Goal: Task Accomplishment & Management: Use online tool/utility

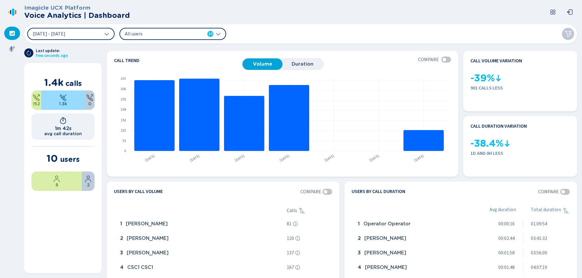
click at [161, 34] on span "All users" at bounding box center [160, 34] width 70 height 7
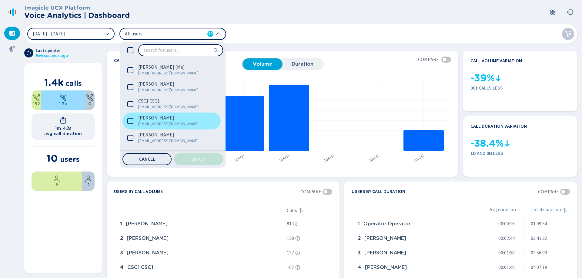
click at [153, 118] on span "[PERSON_NAME]" at bounding box center [156, 118] width 36 height 6
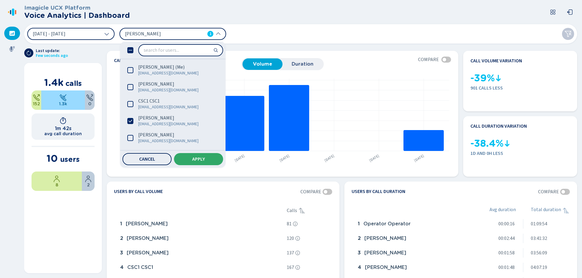
click at [190, 160] on button "Apply" at bounding box center [198, 159] width 49 height 12
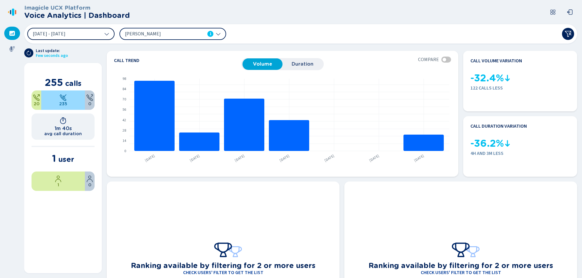
click at [93, 31] on button "[DATE] - [DATE]" at bounding box center [70, 34] width 87 height 12
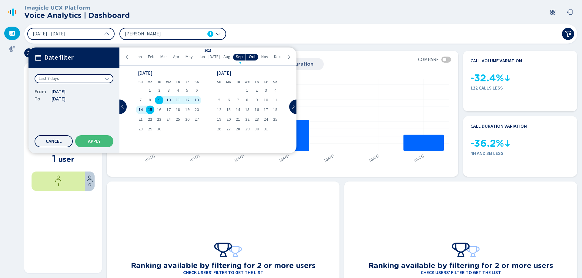
click at [152, 109] on div "15" at bounding box center [149, 110] width 9 height 8
click at [97, 146] on button "Apply" at bounding box center [94, 141] width 38 height 12
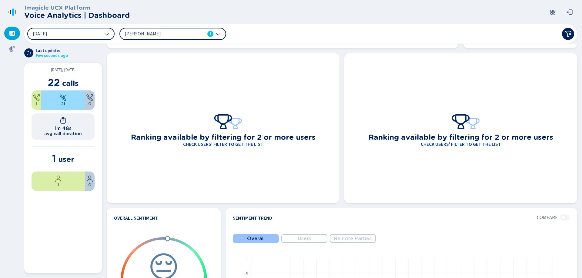
scroll to position [48, 0]
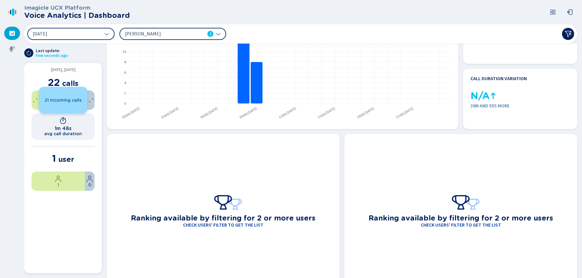
click at [57, 100] on span "21 Incoming calls" at bounding box center [63, 100] width 37 height 5
click at [61, 95] on div "21 Incoming calls" at bounding box center [63, 100] width 48 height 27
click at [59, 101] on span "1 Outgoing call" at bounding box center [55, 100] width 33 height 5
click at [84, 98] on div "21 Incoming calls" at bounding box center [63, 100] width 48 height 5
click at [68, 103] on div "21 Incoming calls" at bounding box center [63, 100] width 48 height 27
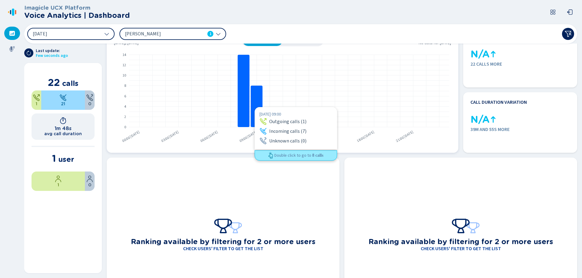
scroll to position [0, 0]
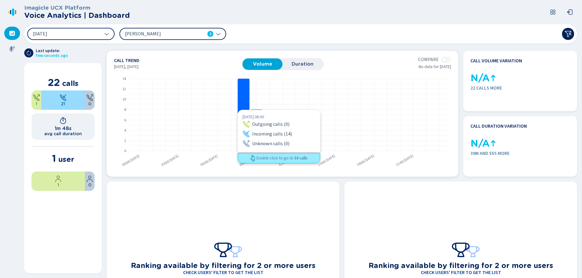
click at [237, 110] on rect at bounding box center [281, 120] width 335 height 94
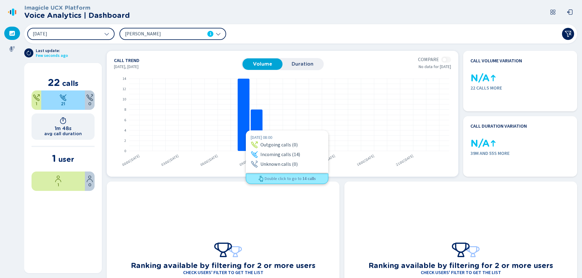
click at [246, 131] on rect at bounding box center [244, 115] width 12 height 72
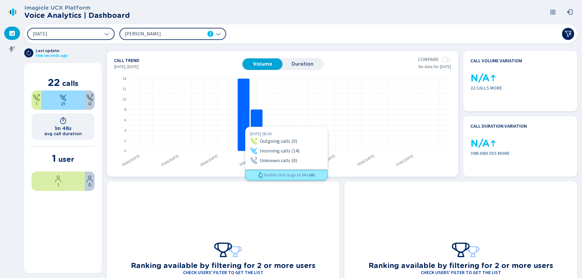
click at [245, 127] on rect at bounding box center [244, 115] width 12 height 72
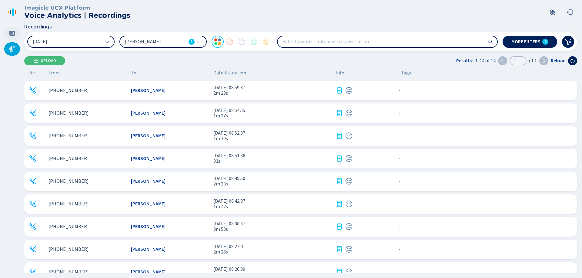
click at [15, 34] on icon at bounding box center [11, 33] width 5 height 5
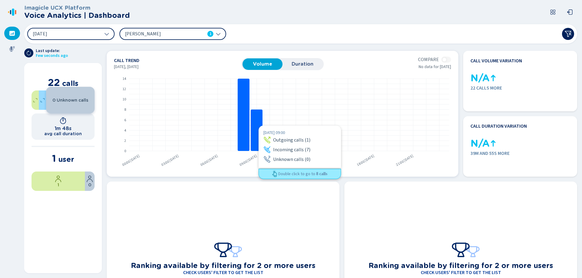
click at [258, 126] on rect at bounding box center [257, 131] width 12 height 42
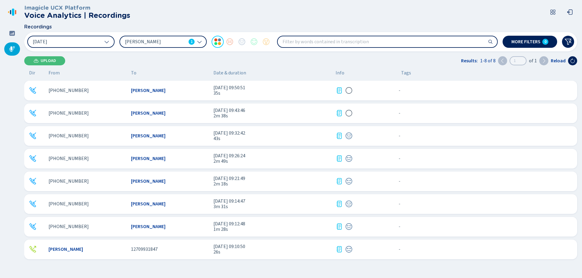
click at [340, 115] on icon at bounding box center [338, 113] width 7 height 7
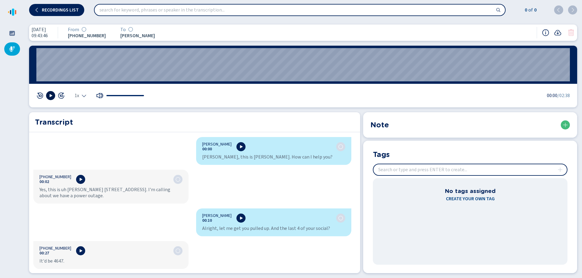
click at [49, 95] on icon at bounding box center [50, 95] width 5 height 5
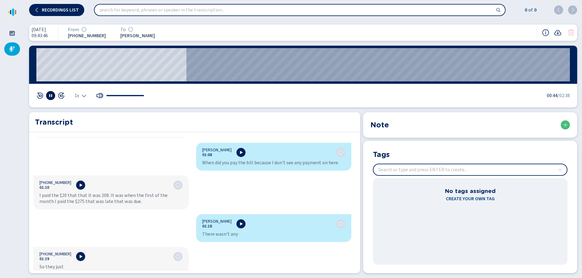
scroll to position [485, 0]
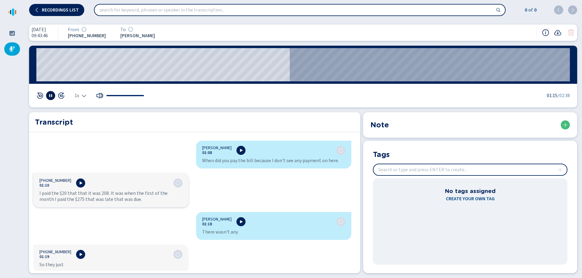
click at [107, 221] on div "[PERSON_NAME] 00:00 [PERSON_NAME], this is [PERSON_NAME]. How can I help you? […" at bounding box center [192, 204] width 327 height 134
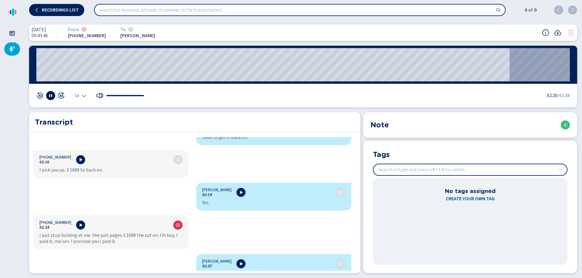
scroll to position [954, 0]
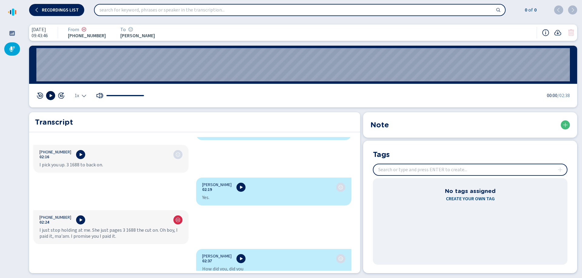
click at [89, 186] on div "[PERSON_NAME] 00:00 [PERSON_NAME], this is [PERSON_NAME]. How can I help you? […" at bounding box center [192, 204] width 327 height 134
click at [427, 62] on wave "01:55" at bounding box center [302, 64] width 533 height 33
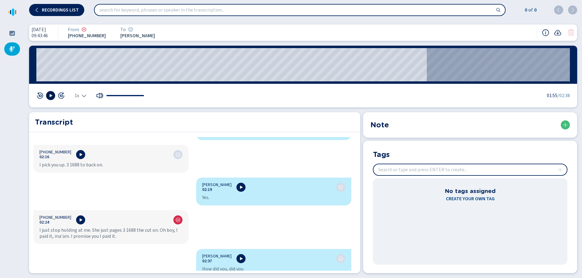
click at [49, 95] on icon at bounding box center [50, 95] width 5 height 5
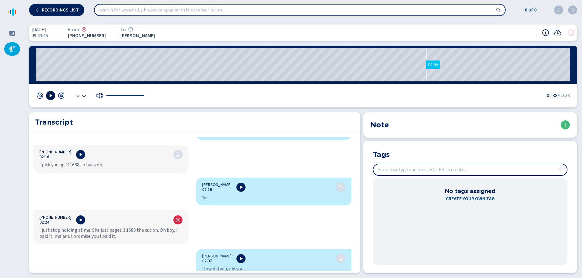
click at [426, 65] on wave "01:55" at bounding box center [302, 64] width 533 height 33
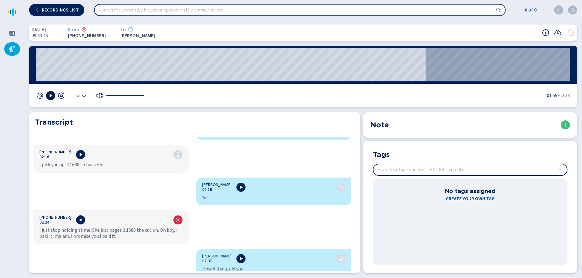
click at [52, 95] on icon at bounding box center [51, 95] width 3 height 3
click at [41, 95] on icon at bounding box center [39, 95] width 7 height 7
click at [54, 95] on button at bounding box center [50, 95] width 9 height 9
click at [51, 95] on icon at bounding box center [50, 95] width 5 height 5
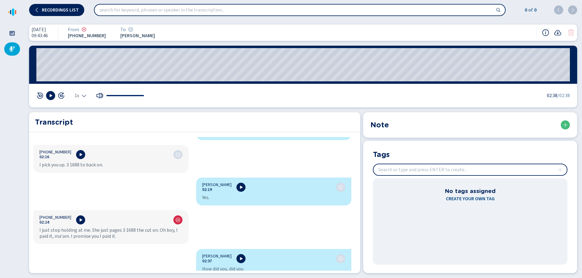
click at [269, 203] on div "[PERSON_NAME] 00:00 [PERSON_NAME], this is [PERSON_NAME]. How can I help you? […" at bounding box center [192, 204] width 327 height 134
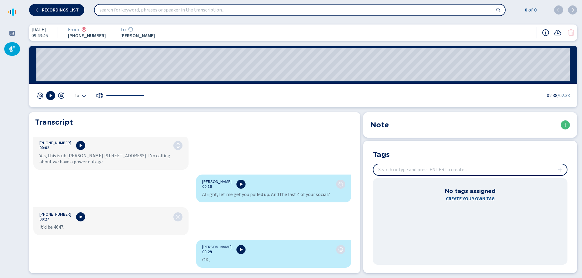
scroll to position [0, 0]
